Goal: Task Accomplishment & Management: Manage account settings

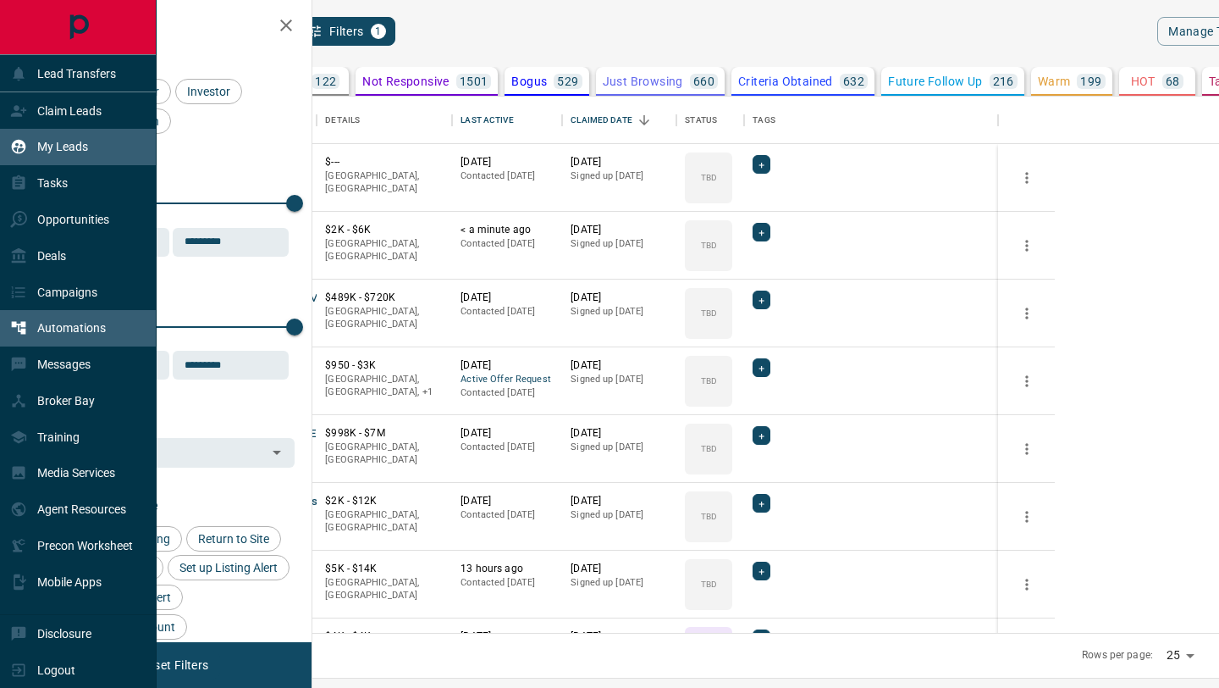
scroll to position [536, 899]
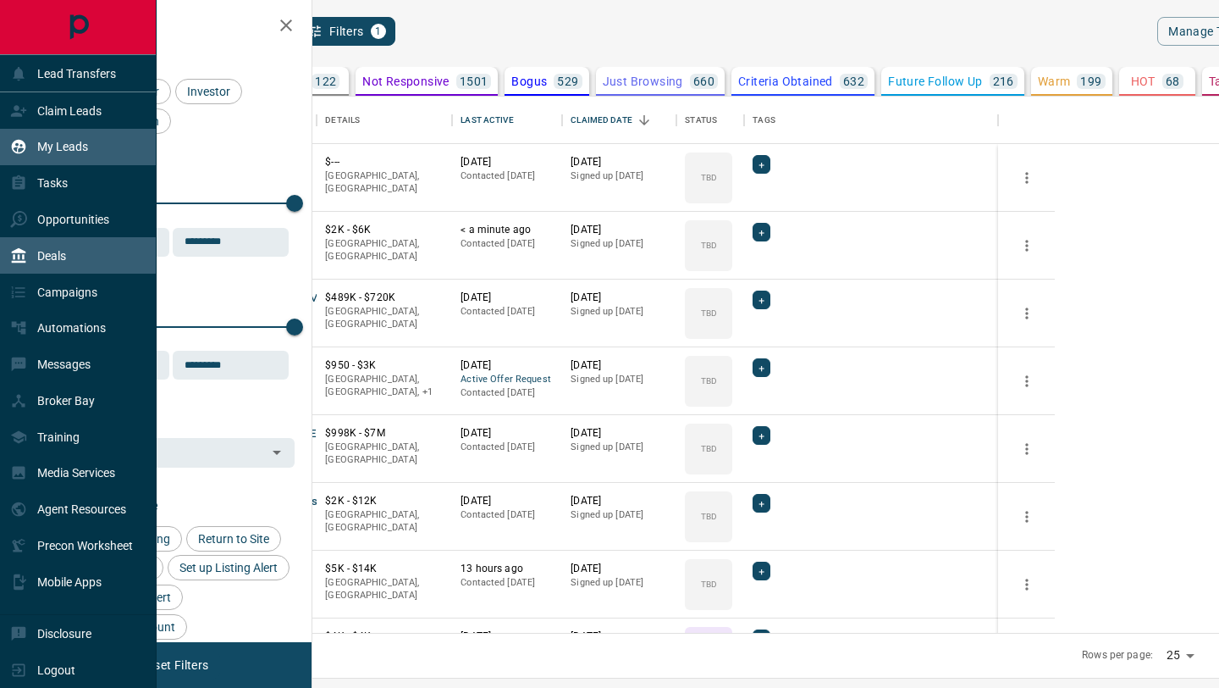
click at [47, 253] on p "Deals" at bounding box center [51, 256] width 29 height 14
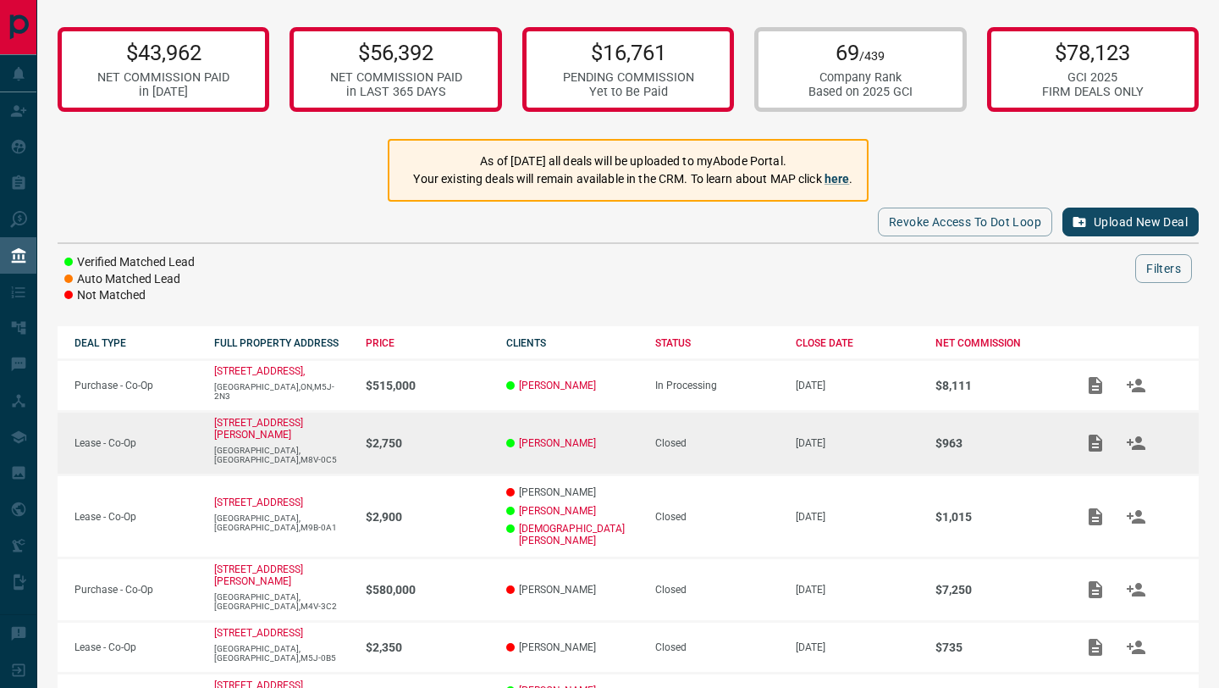
scroll to position [50, 0]
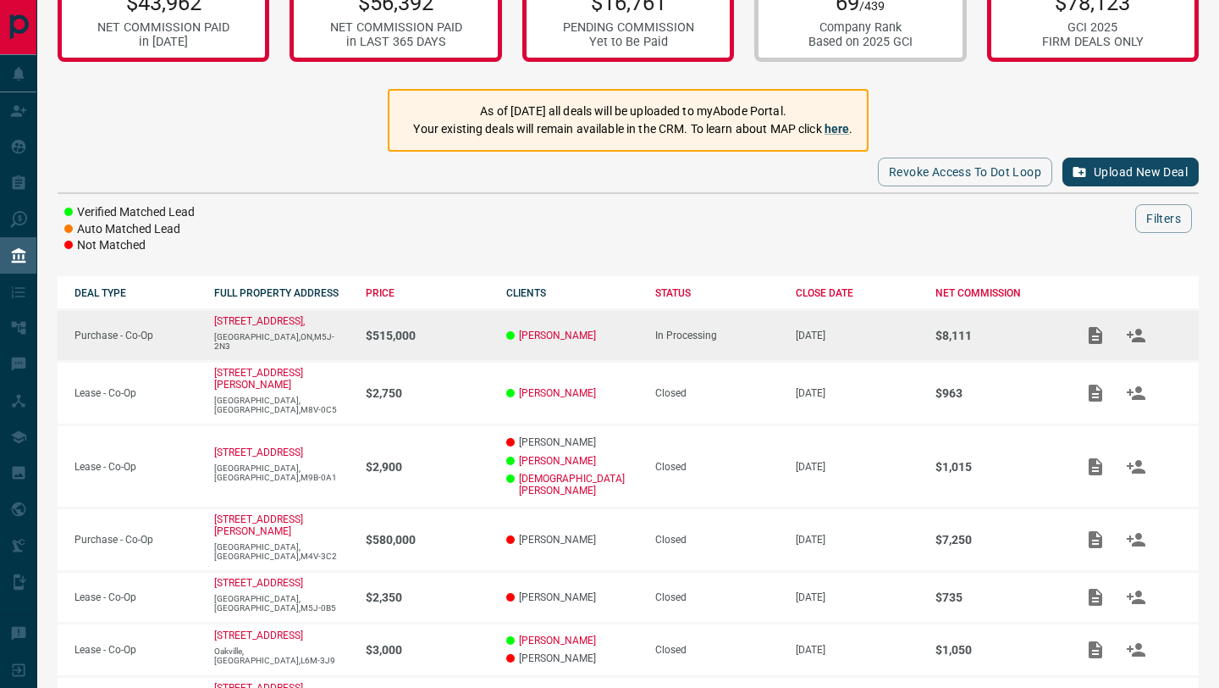
click at [366, 331] on p "$515,000" at bounding box center [427, 336] width 123 height 14
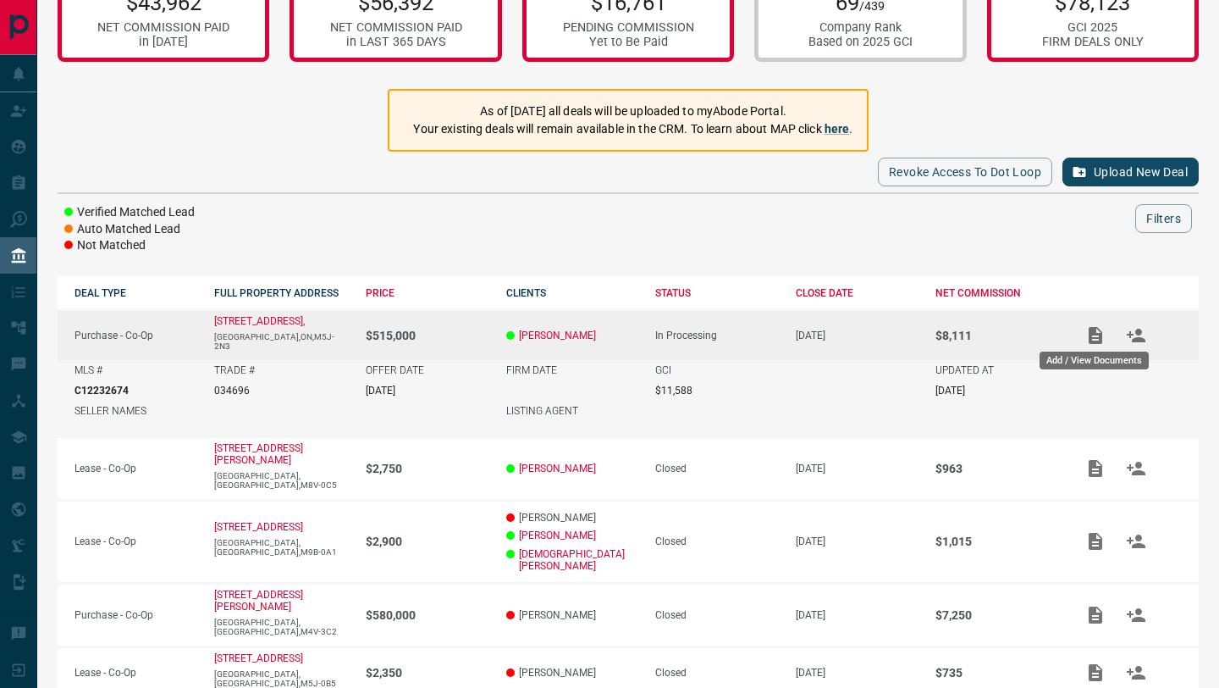
click at [1089, 337] on icon "Add / View Documents" at bounding box center [1096, 335] width 14 height 17
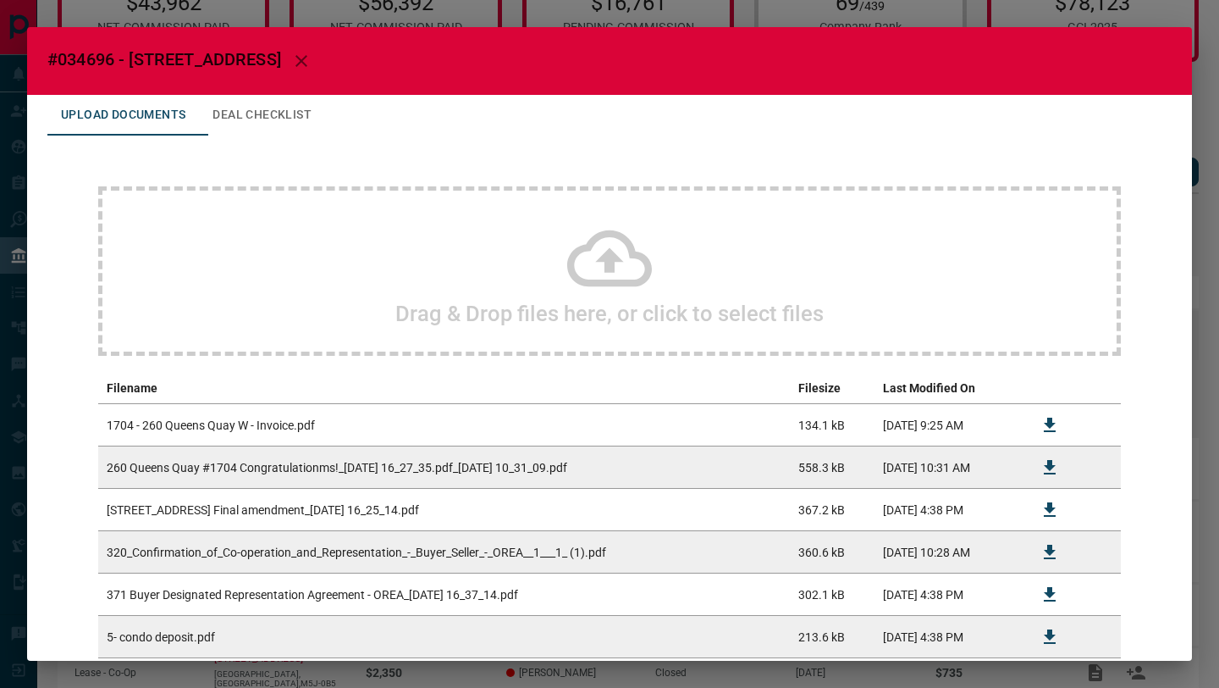
scroll to position [235, 0]
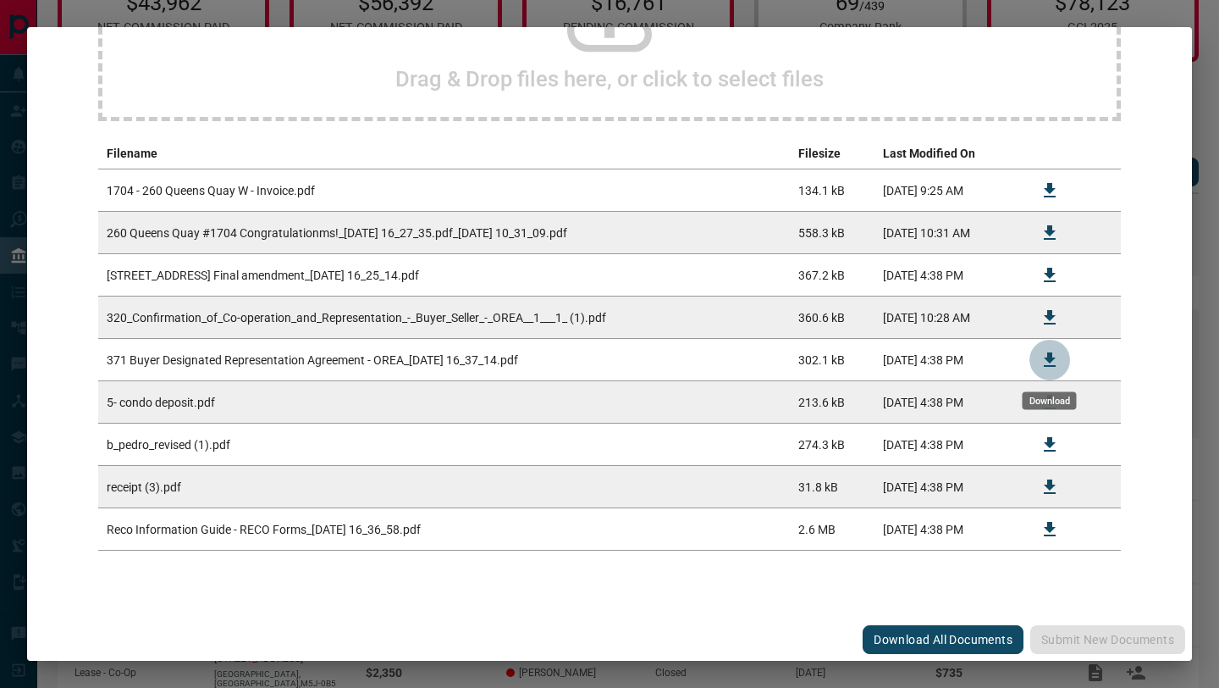
click at [1050, 361] on icon "Download" at bounding box center [1050, 359] width 12 height 14
click at [1041, 232] on icon "Download" at bounding box center [1050, 233] width 20 height 20
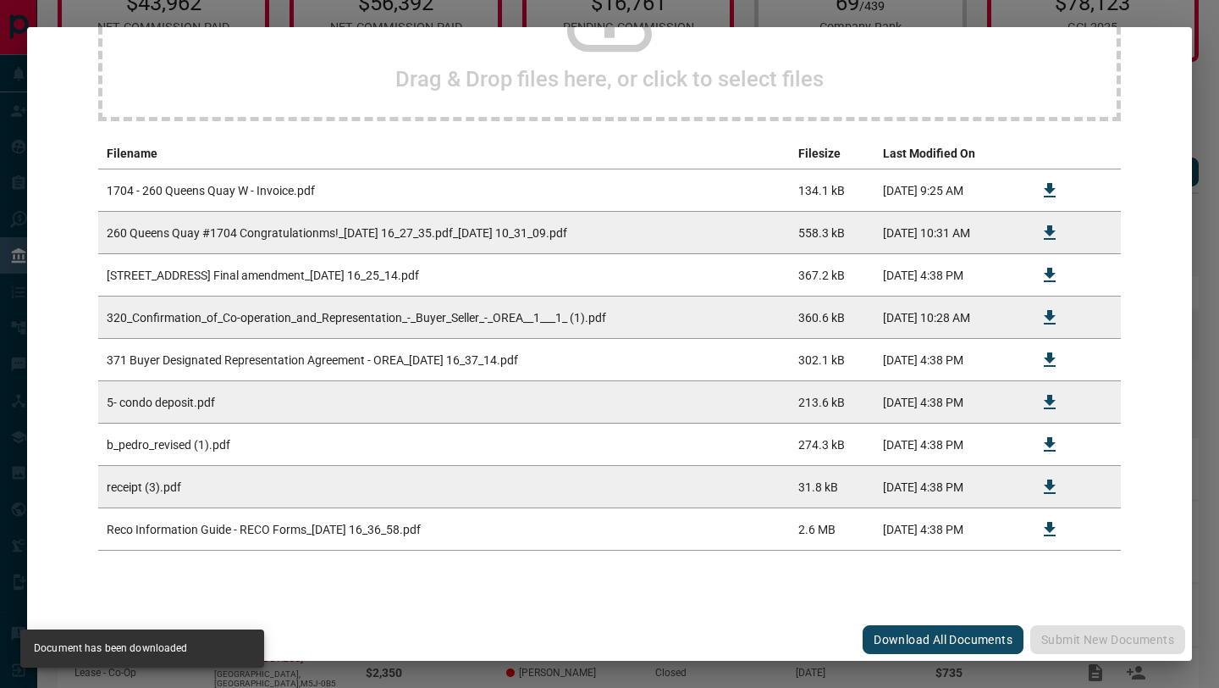
scroll to position [0, 0]
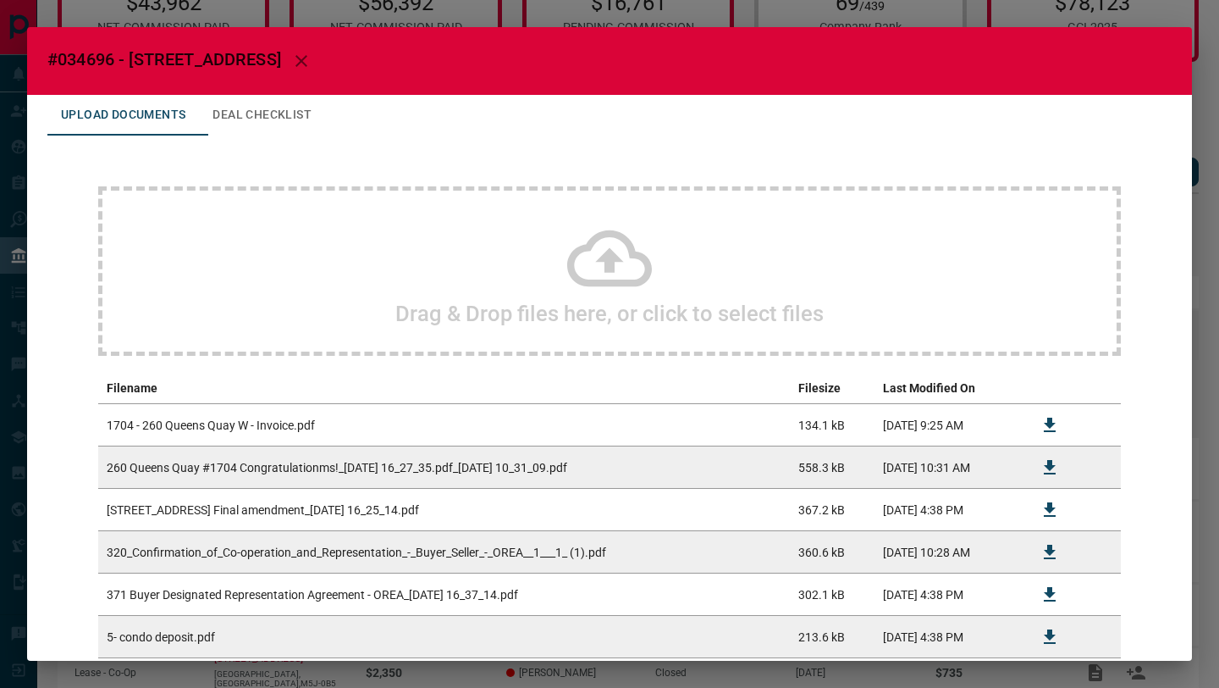
click at [808, 21] on div "#034696 - 260 Queens Quay West Upload Documents Deal Checklist Drag & Drop file…" at bounding box center [609, 344] width 1219 height 688
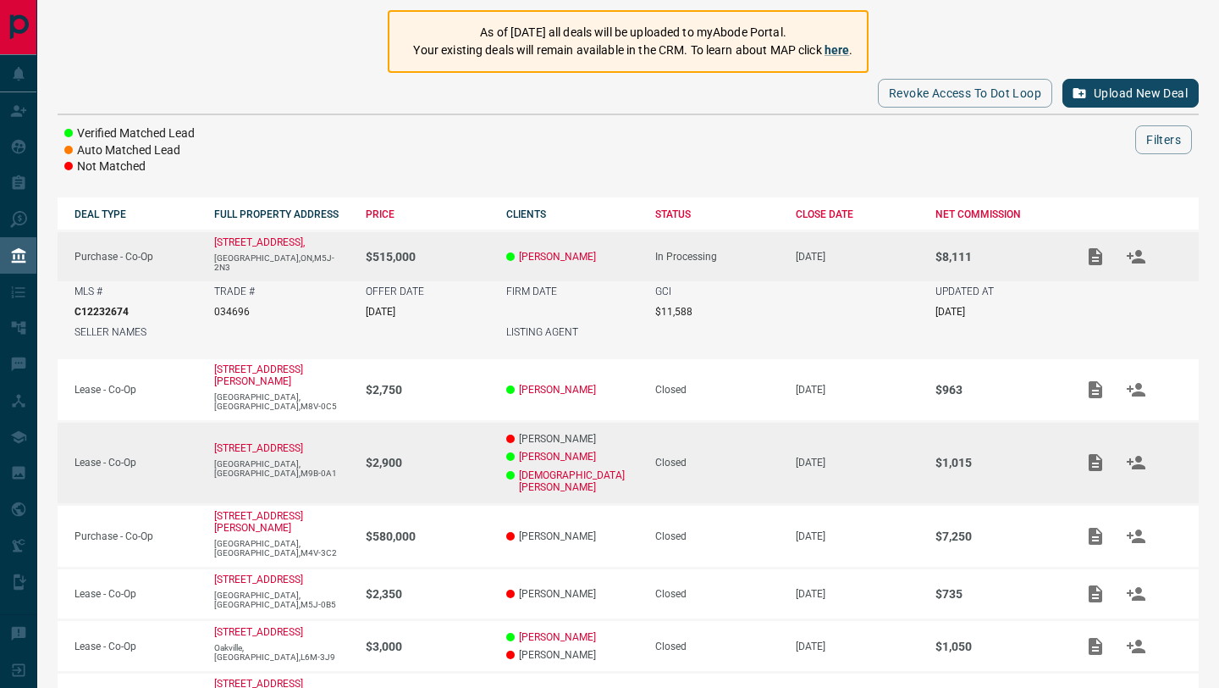
scroll to position [153, 0]
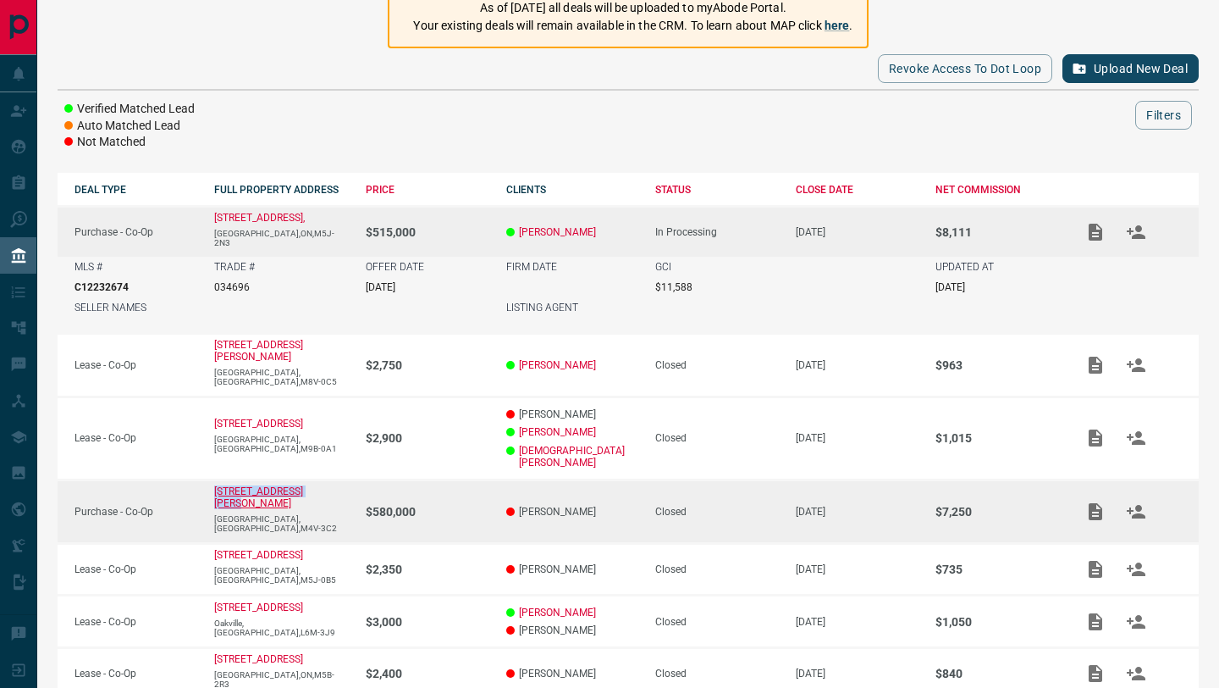
copy p "[STREET_ADDRESS][PERSON_NAME]"
